Goal: Task Accomplishment & Management: Complete application form

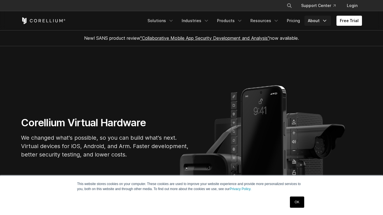
click at [319, 17] on link "About" at bounding box center [317, 21] width 26 height 10
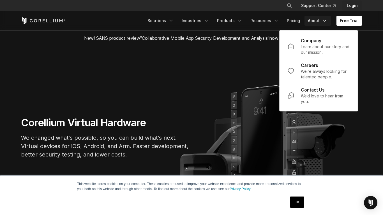
click at [355, 5] on link "Login" at bounding box center [352, 6] width 20 height 10
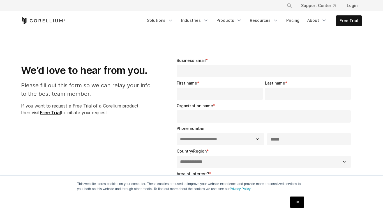
select select "**"
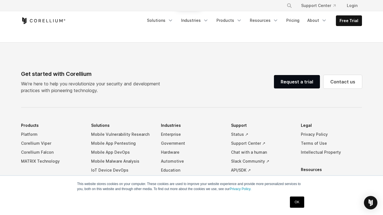
scroll to position [364, 0]
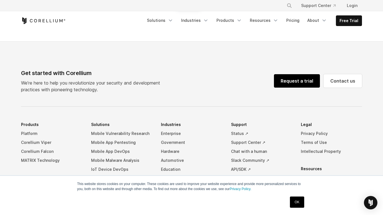
click at [314, 80] on link "Request a trial" at bounding box center [297, 80] width 46 height 13
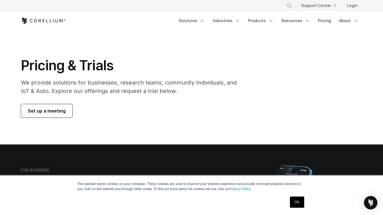
click at [44, 113] on span "Set up a meeting" at bounding box center [47, 111] width 38 height 7
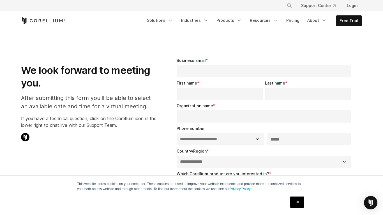
select select "**"
click at [321, 21] on link "About" at bounding box center [317, 20] width 26 height 10
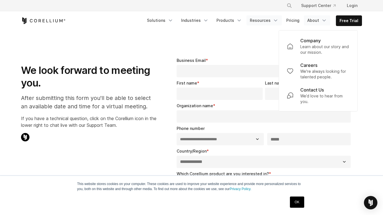
click at [272, 18] on link "Resources" at bounding box center [263, 20] width 35 height 10
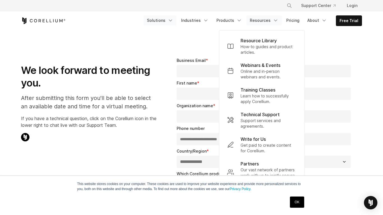
click at [173, 21] on icon "Navigation Menu" at bounding box center [171, 21] width 6 height 6
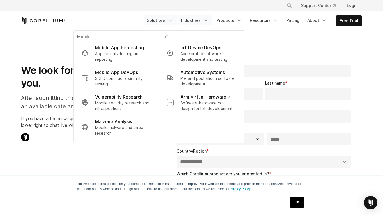
click at [195, 20] on link "Industries" at bounding box center [195, 20] width 34 height 10
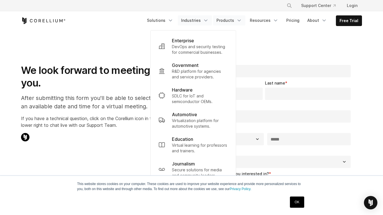
click at [226, 19] on link "Products" at bounding box center [229, 20] width 32 height 10
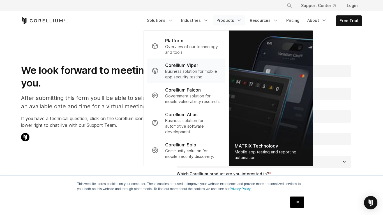
click at [191, 73] on p "Business solution for mobile app security testing." at bounding box center [193, 74] width 56 height 11
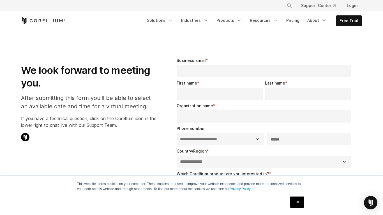
click at [191, 73] on input "Business Email *" at bounding box center [264, 71] width 174 height 12
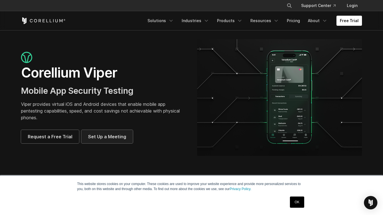
click at [96, 139] on span "Set Up a Meeting" at bounding box center [107, 136] width 38 height 7
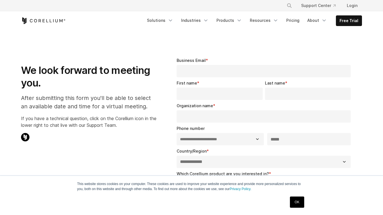
select select "**"
click at [295, 200] on link "OK" at bounding box center [297, 202] width 14 height 11
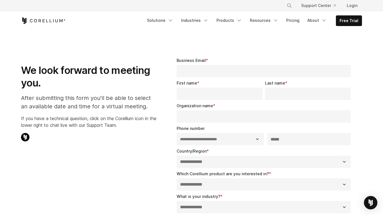
click at [233, 69] on input "Business Email *" at bounding box center [264, 71] width 174 height 12
click at [244, 71] on input "Business Email *" at bounding box center [264, 71] width 174 height 12
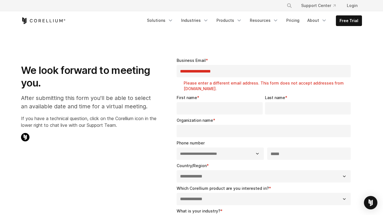
click at [187, 104] on input "First name *" at bounding box center [220, 108] width 86 height 12
click at [237, 70] on input "**********" at bounding box center [264, 71] width 174 height 12
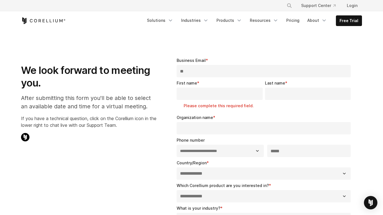
type input "*"
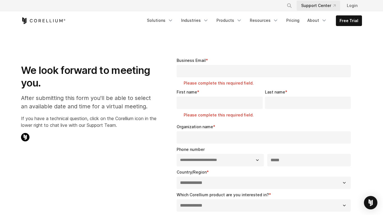
click at [327, 4] on link "Support Center" at bounding box center [317, 6] width 43 height 10
